Goal: Navigation & Orientation: Find specific page/section

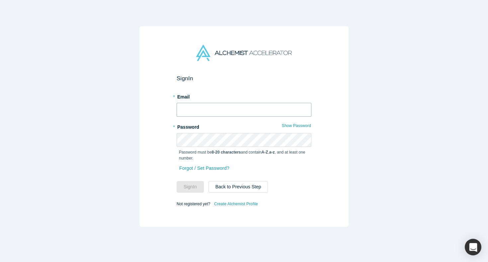
click at [210, 109] on input "text" at bounding box center [244, 110] width 135 height 14
type input "[EMAIL_ADDRESS][DOMAIN_NAME]"
